Goal: Find specific page/section: Find specific page/section

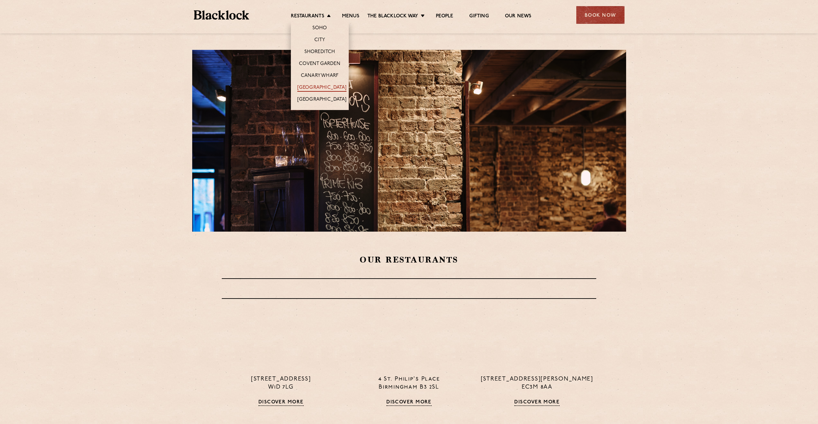
click at [330, 89] on link "[GEOGRAPHIC_DATA]" at bounding box center [321, 88] width 49 height 7
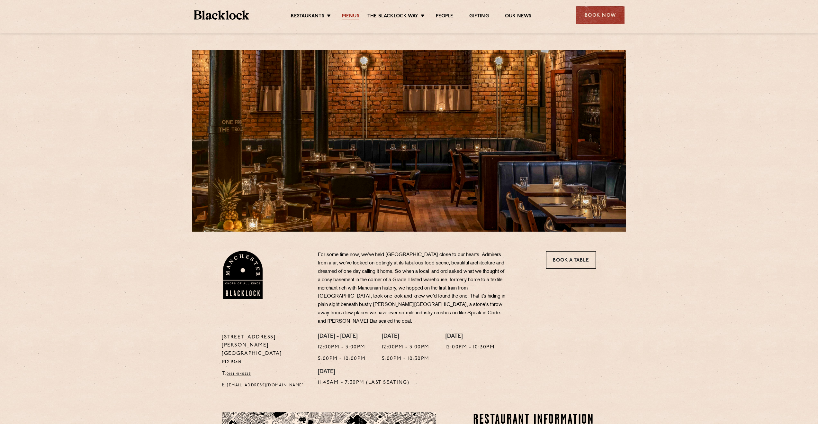
click at [353, 17] on link "Menus" at bounding box center [350, 16] width 17 height 7
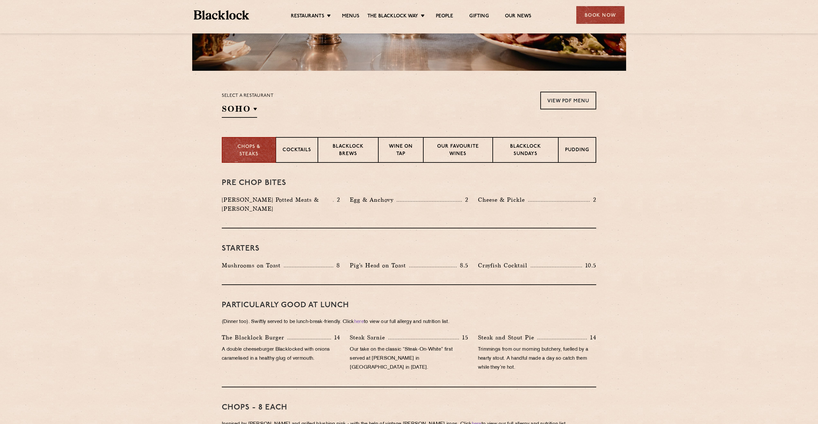
scroll to position [161, 0]
